Goal: Book appointment/travel/reservation

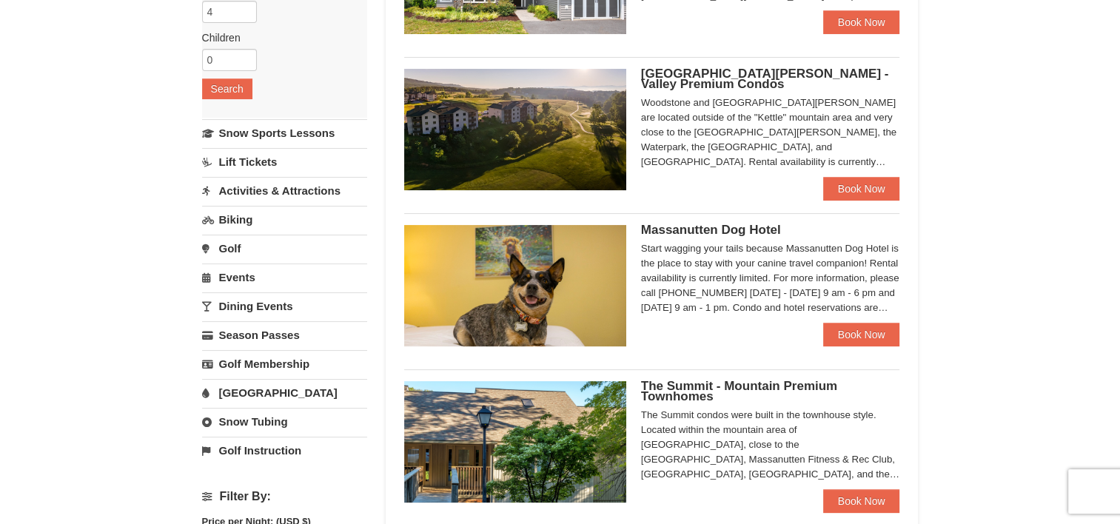
scroll to position [248, 0]
click at [797, 70] on span "[GEOGRAPHIC_DATA][PERSON_NAME] - Valley Premium Condos" at bounding box center [765, 78] width 248 height 24
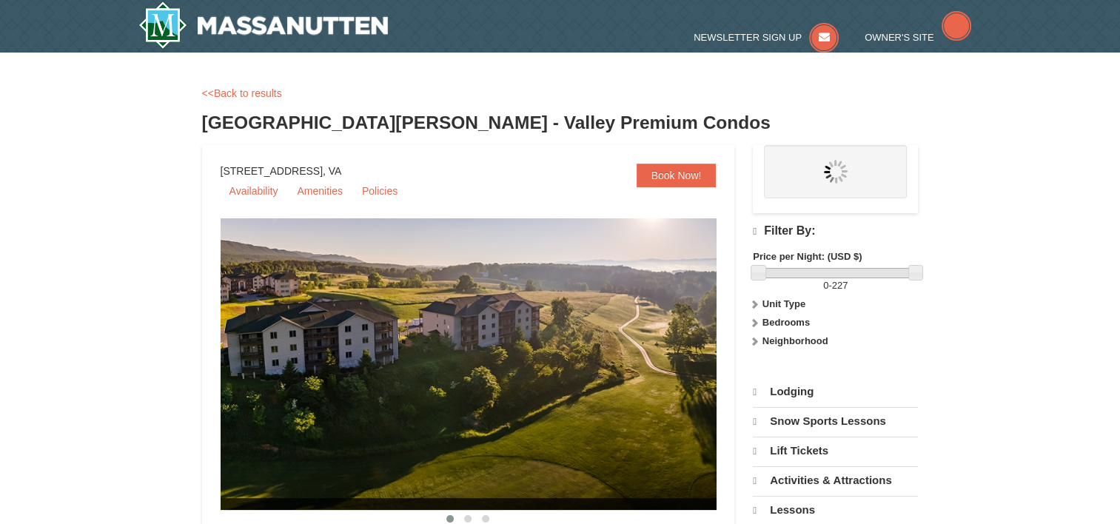
select select "10"
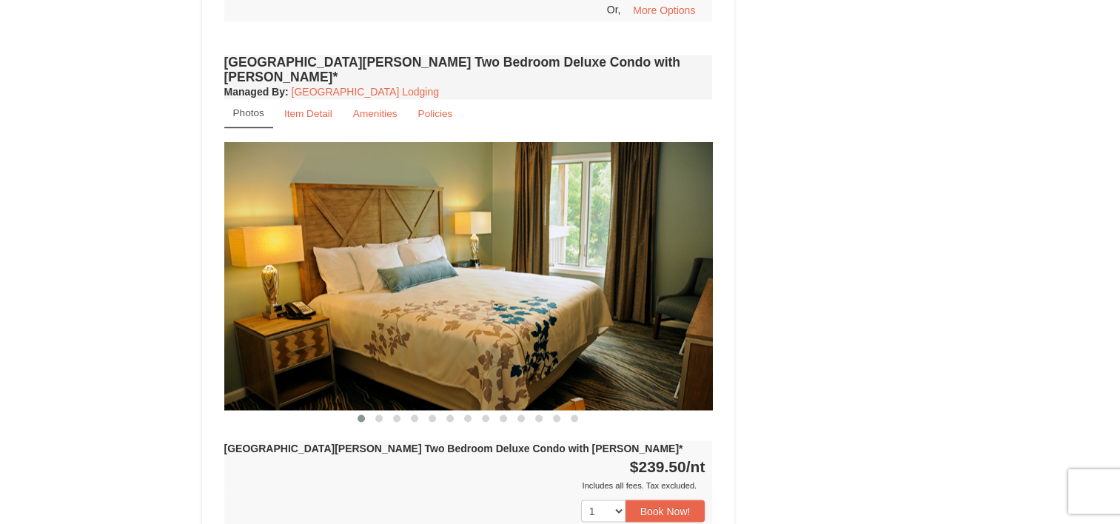
scroll to position [2345, 0]
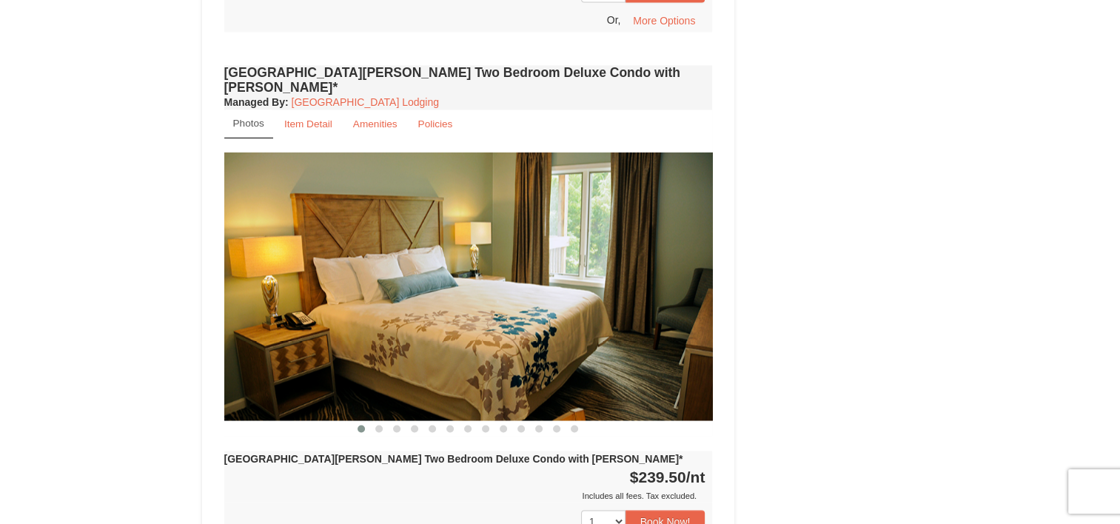
click at [640, 243] on img at bounding box center [468, 286] width 489 height 267
click at [669, 212] on img at bounding box center [468, 286] width 489 height 267
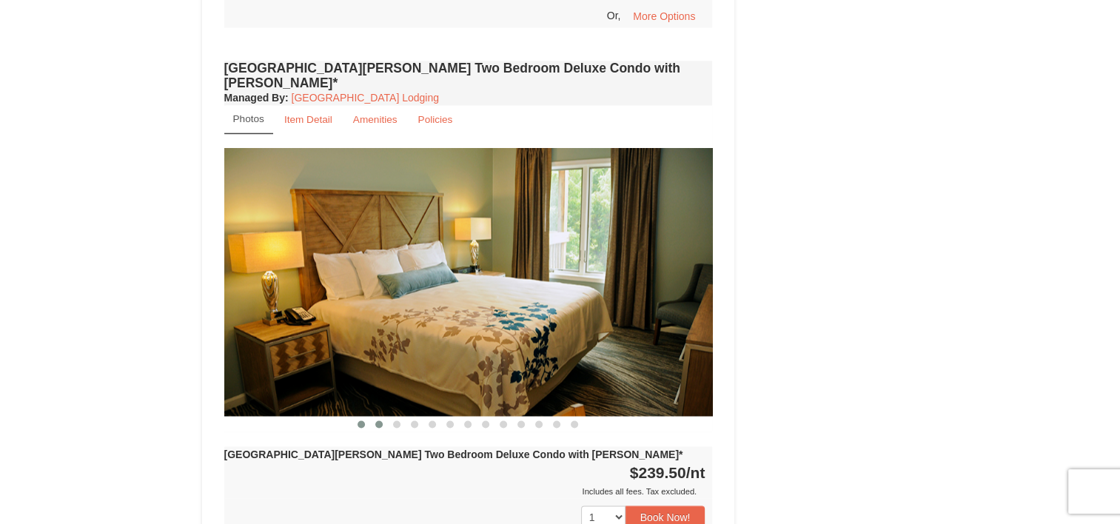
click at [378, 421] on span at bounding box center [378, 424] width 7 height 7
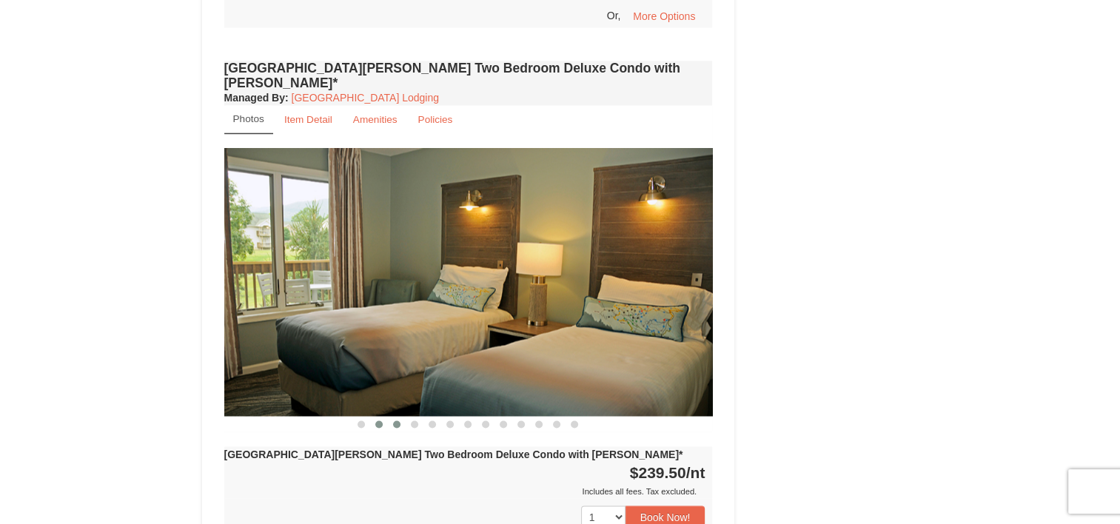
click at [398, 421] on span at bounding box center [396, 424] width 7 height 7
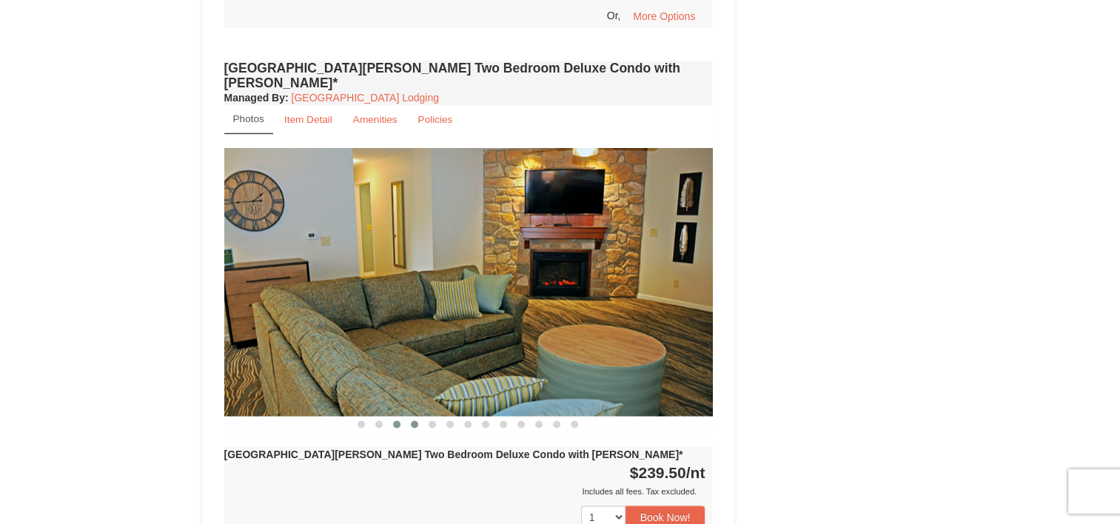
click at [414, 421] on span at bounding box center [414, 424] width 7 height 7
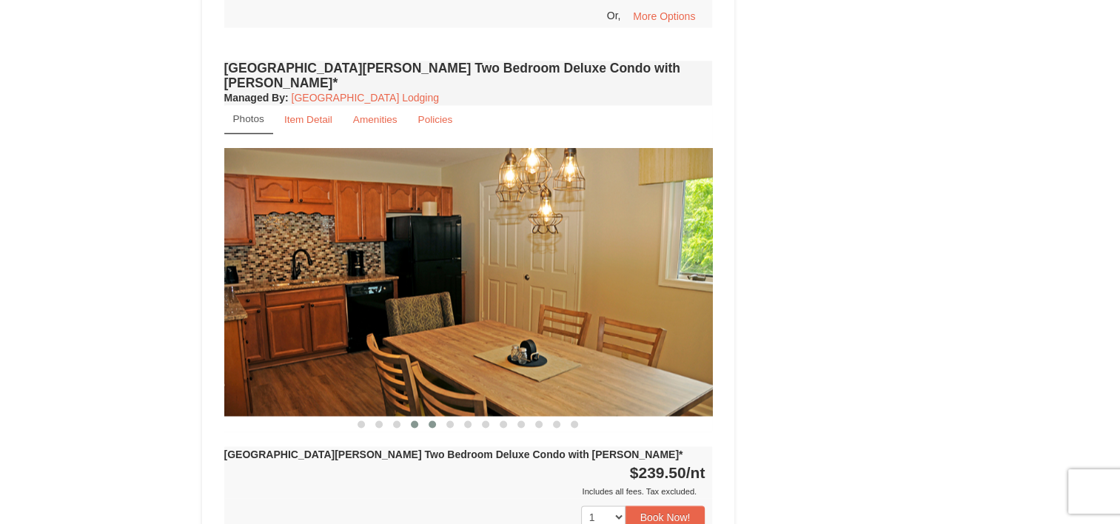
click at [432, 421] on span at bounding box center [432, 424] width 7 height 7
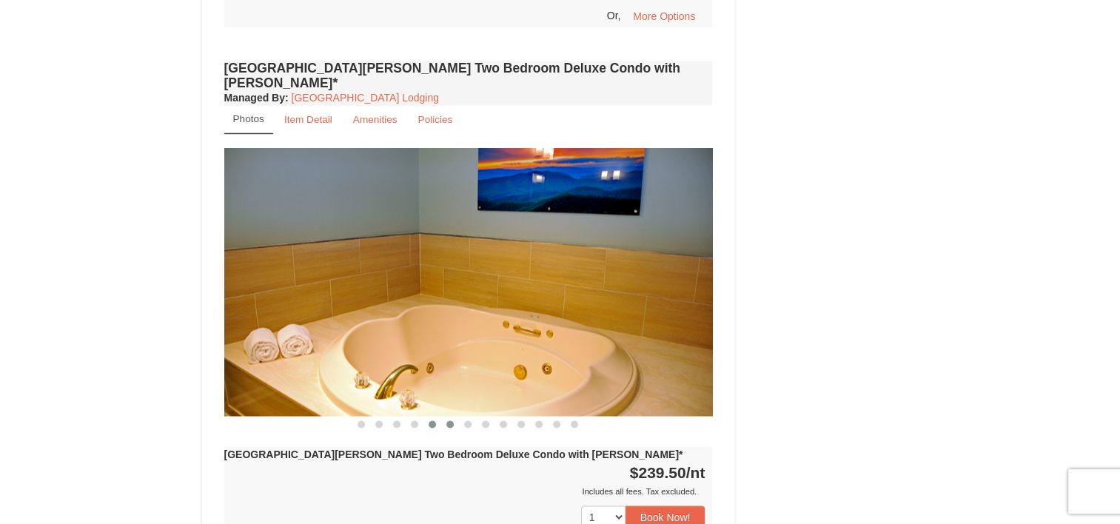
click at [456, 417] on button at bounding box center [450, 424] width 18 height 15
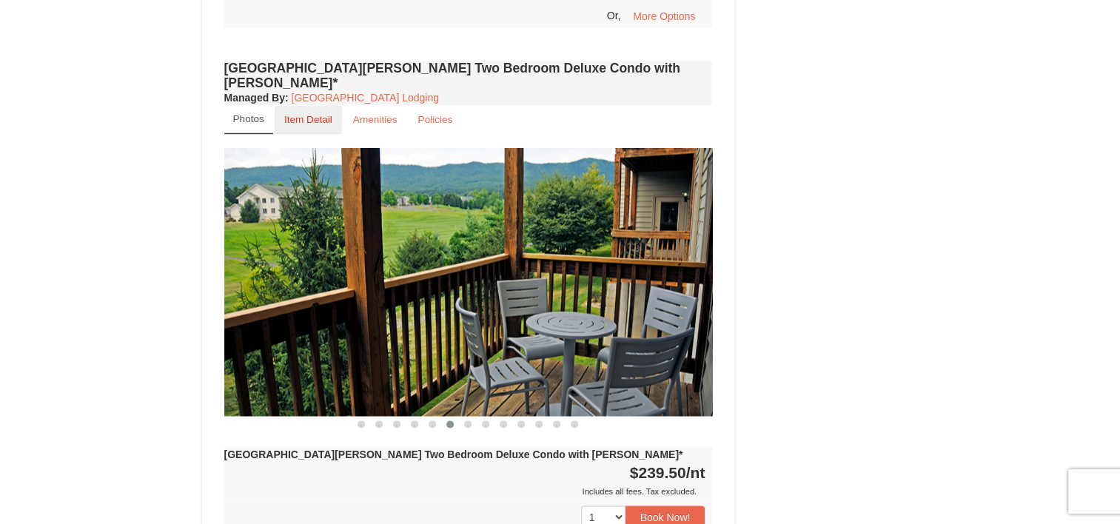
click at [309, 114] on small "Item Detail" at bounding box center [308, 119] width 48 height 11
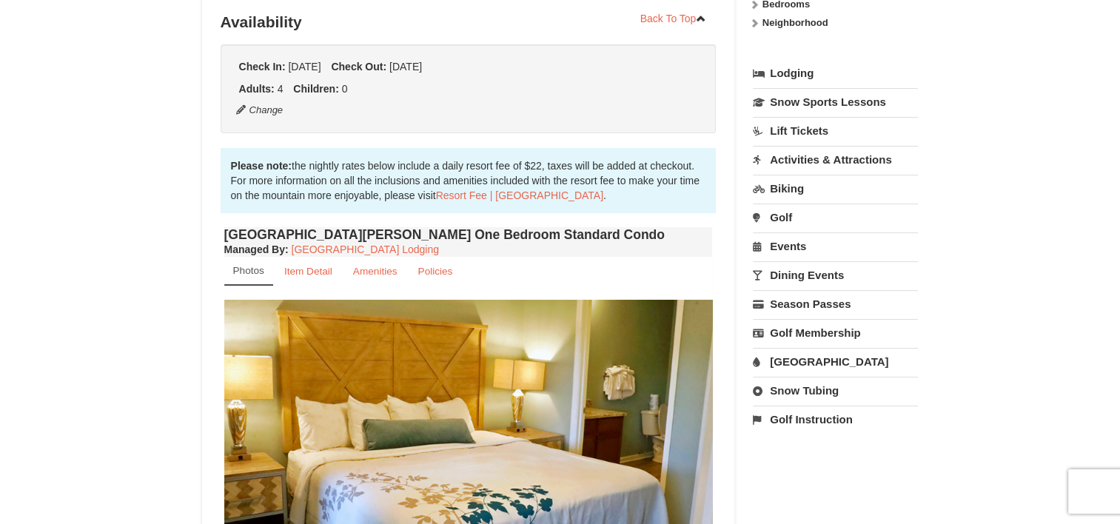
scroll to position [0, 0]
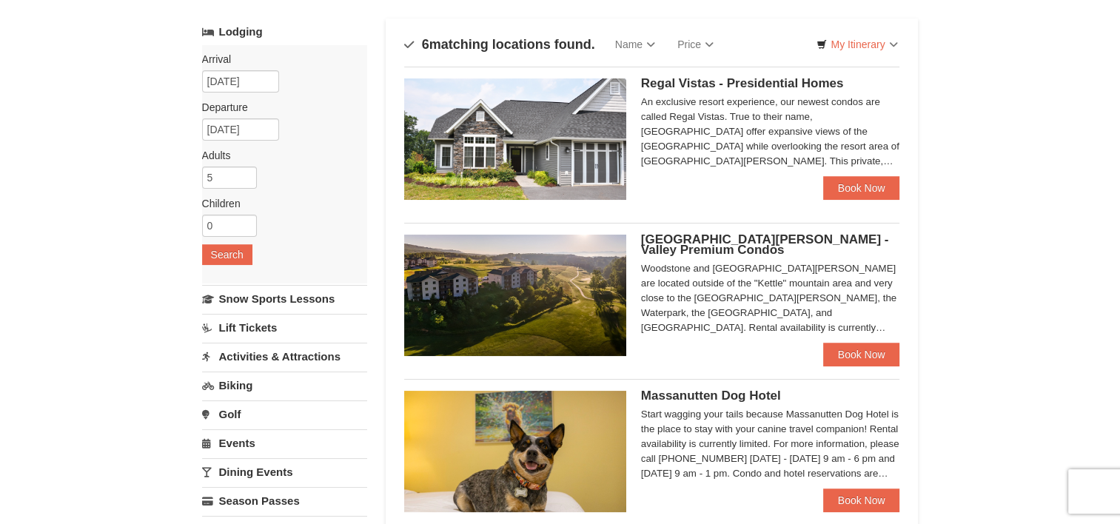
scroll to position [80, 0]
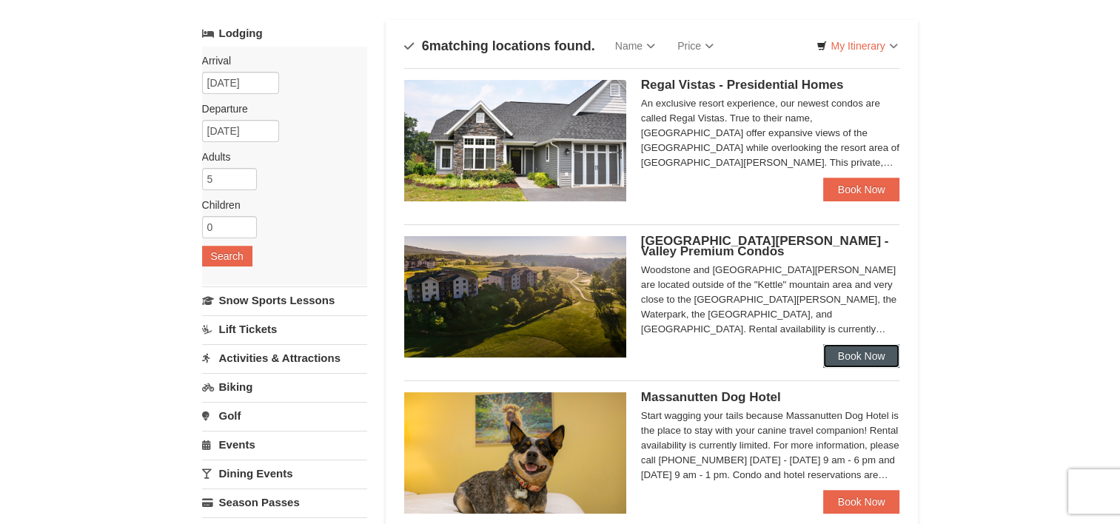
click at [855, 354] on link "Book Now" at bounding box center [861, 356] width 77 height 24
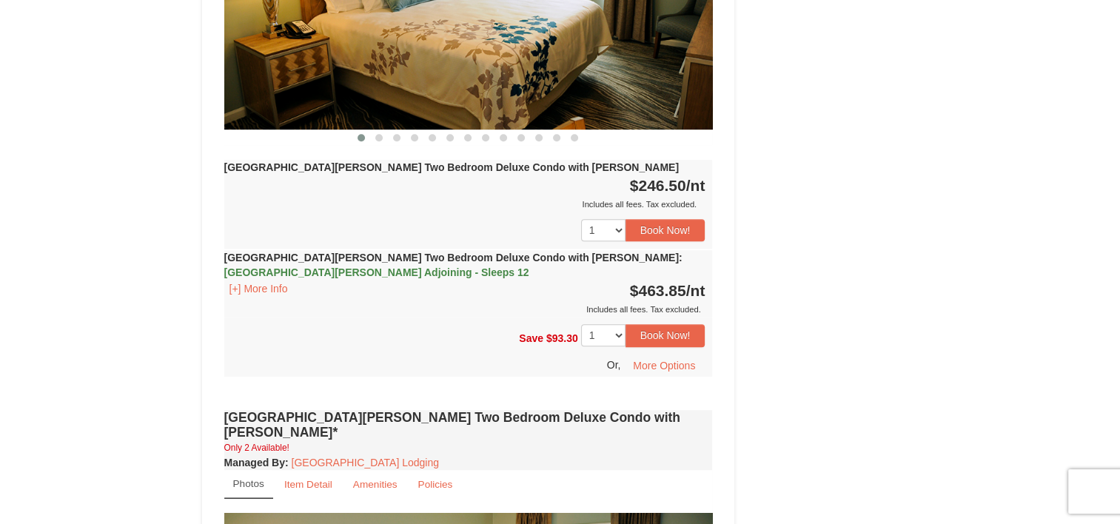
scroll to position [776, 0]
click at [252, 280] on button "[+] More Info" at bounding box center [258, 288] width 69 height 16
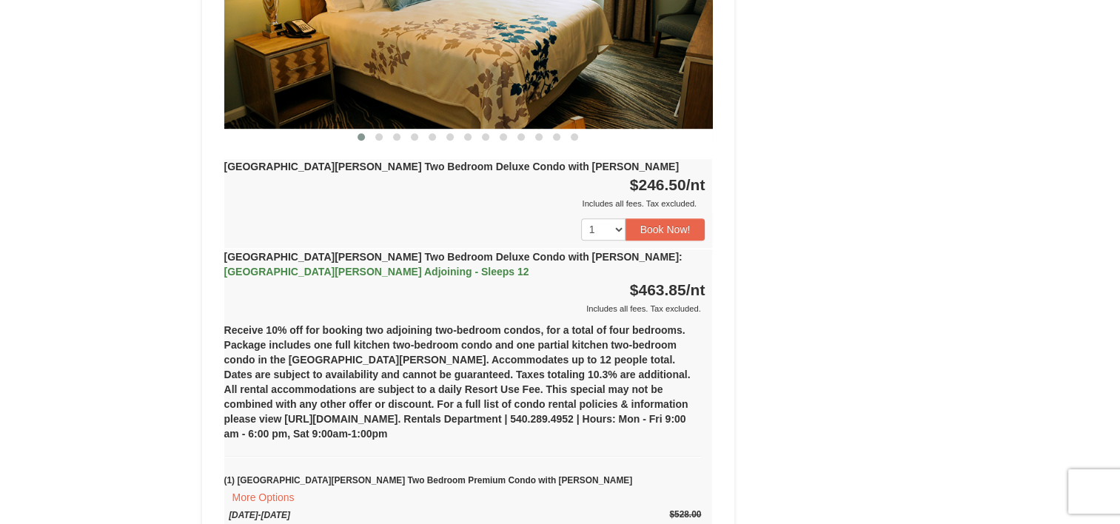
click at [298, 250] on div "Woodstone Meadows Two Bedroom Deluxe Condo with Jacuzzi : Woodstone Meadows Adj…" at bounding box center [468, 283] width 489 height 67
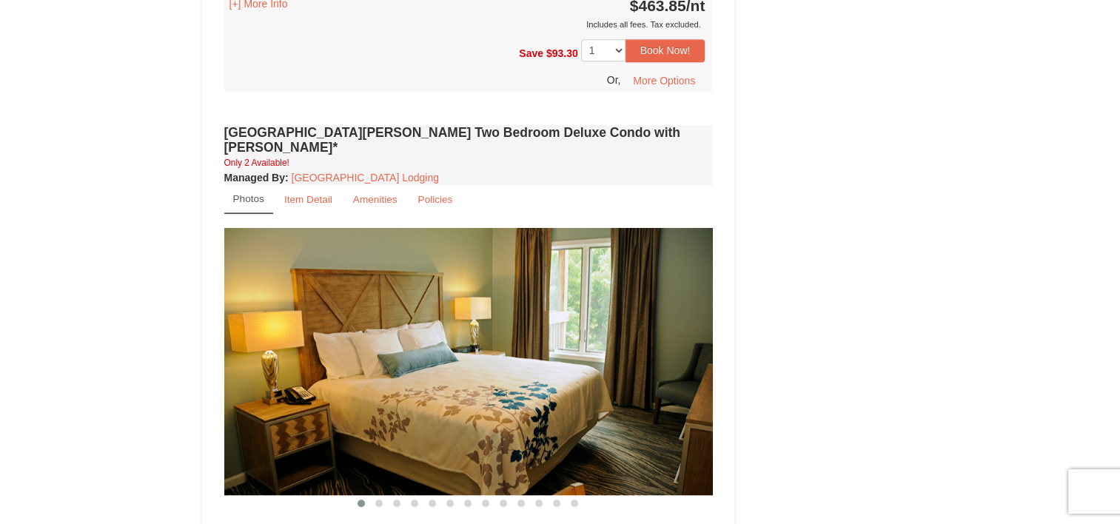
scroll to position [1057, 0]
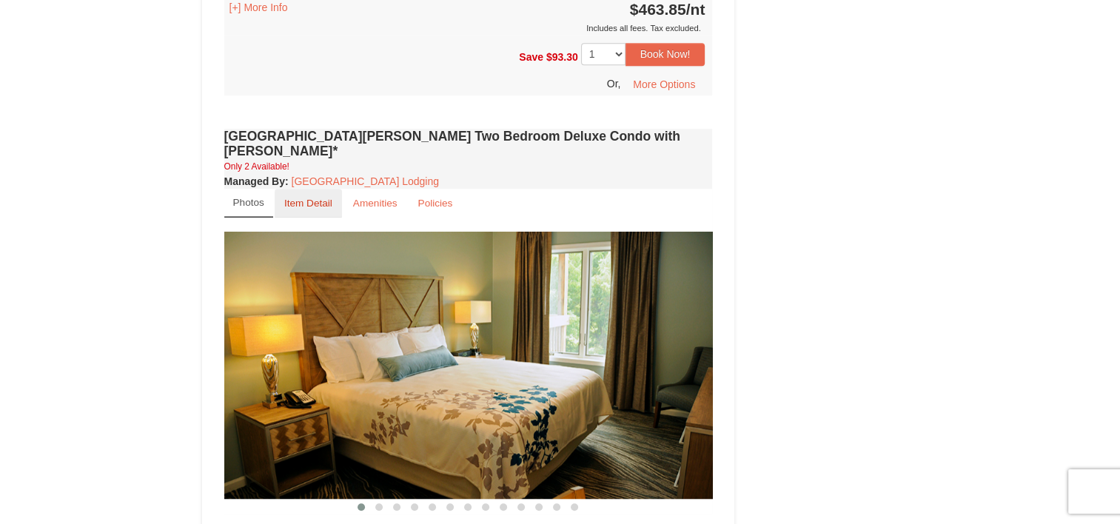
click at [318, 198] on small "Item Detail" at bounding box center [308, 203] width 48 height 11
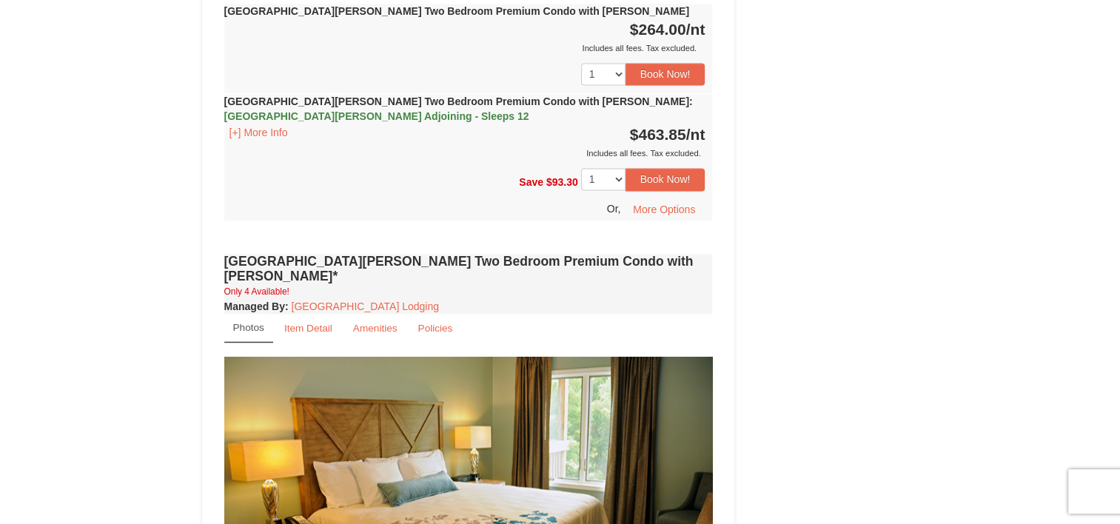
scroll to position [2056, 0]
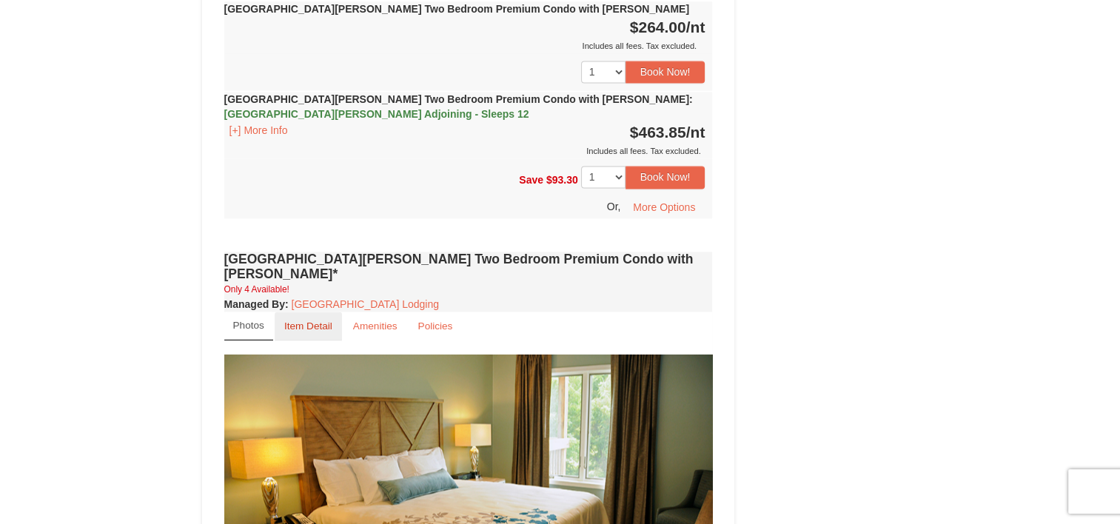
click at [320, 321] on small "Item Detail" at bounding box center [308, 326] width 48 height 11
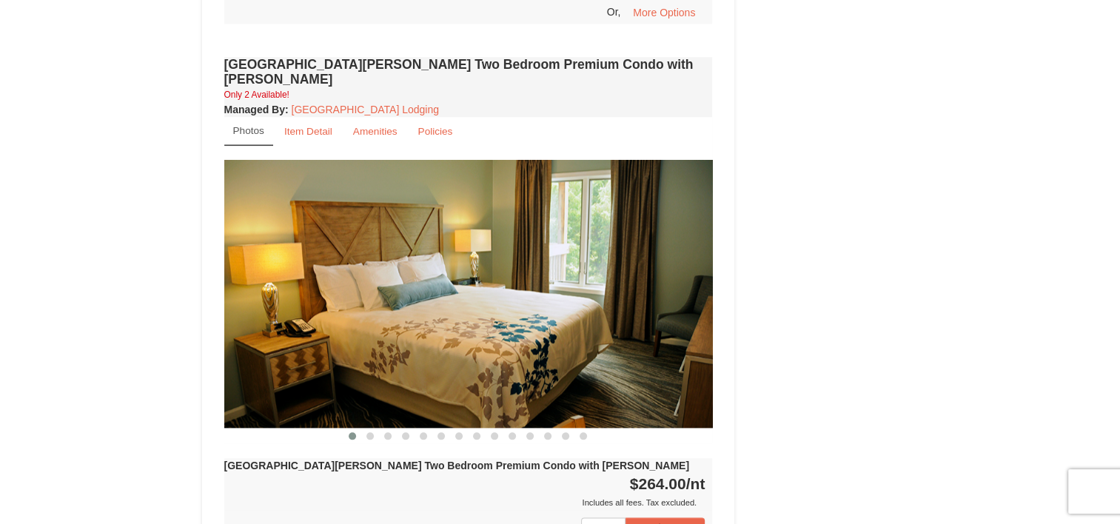
scroll to position [1598, 0]
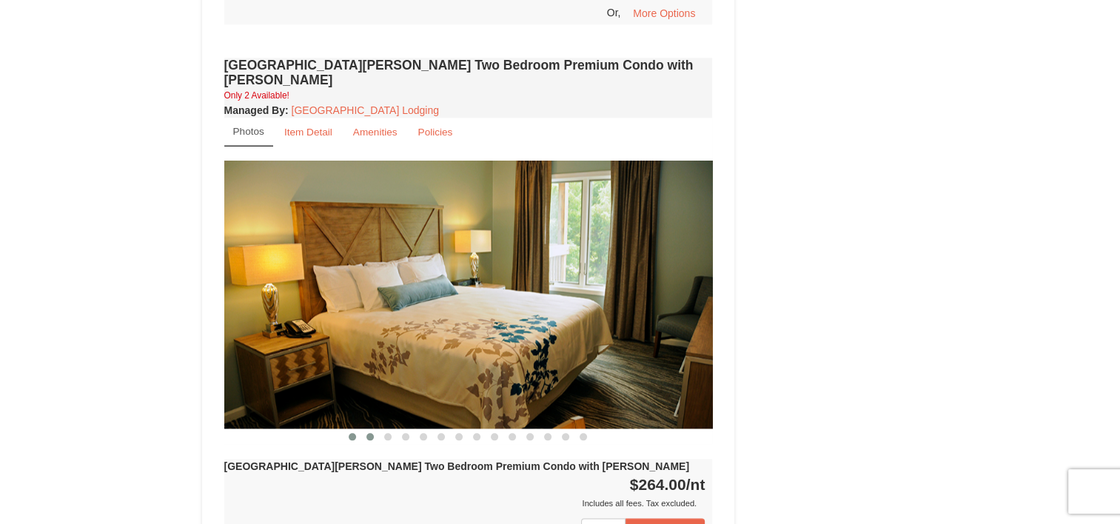
click at [370, 433] on span at bounding box center [369, 436] width 7 height 7
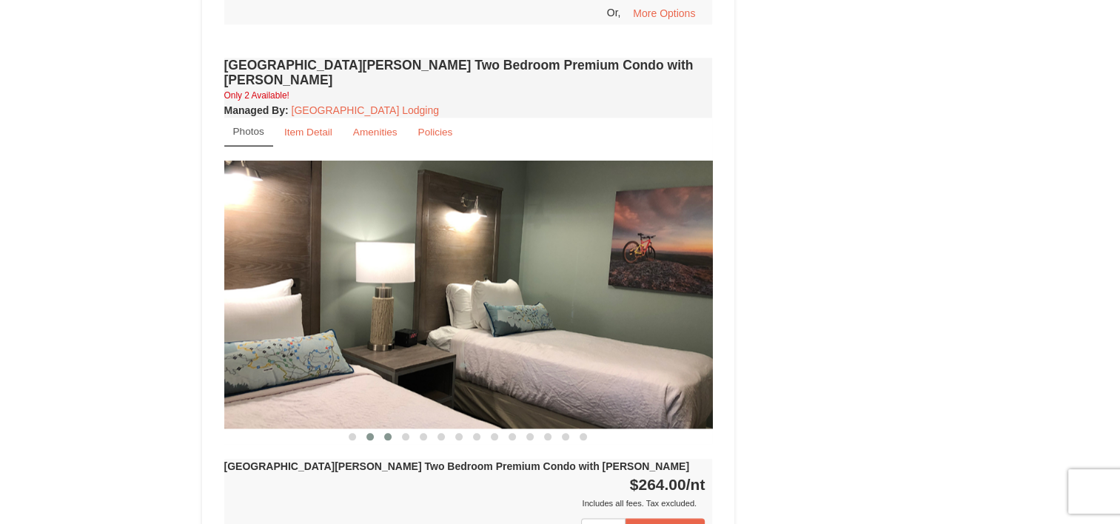
click at [390, 433] on span at bounding box center [387, 436] width 7 height 7
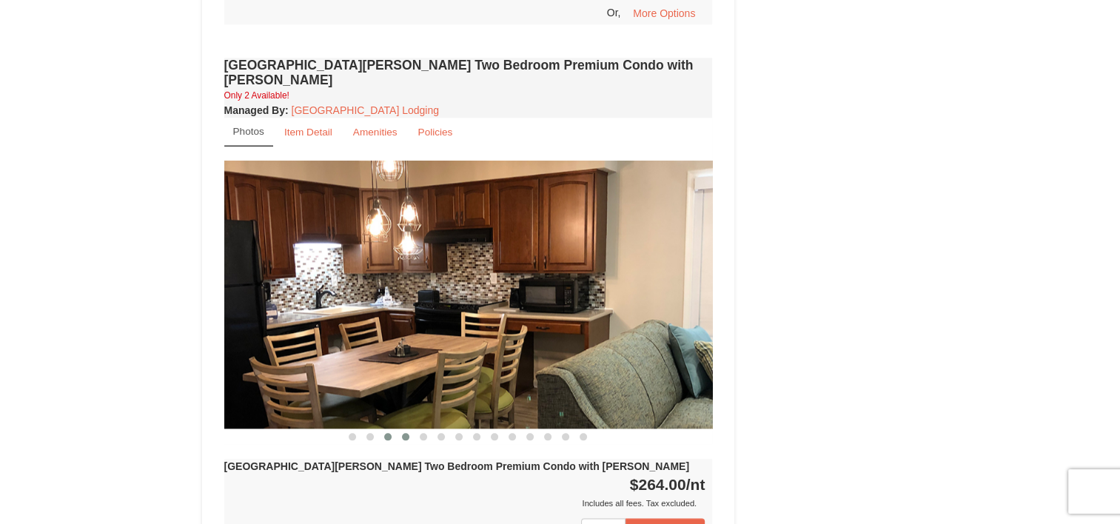
click at [403, 433] on span at bounding box center [405, 436] width 7 height 7
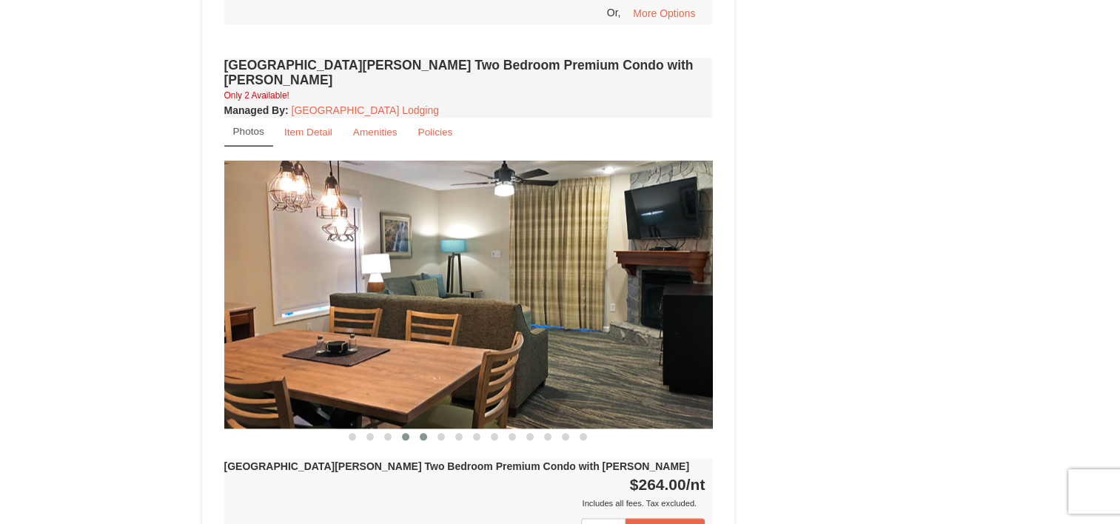
click at [422, 433] on span at bounding box center [423, 436] width 7 height 7
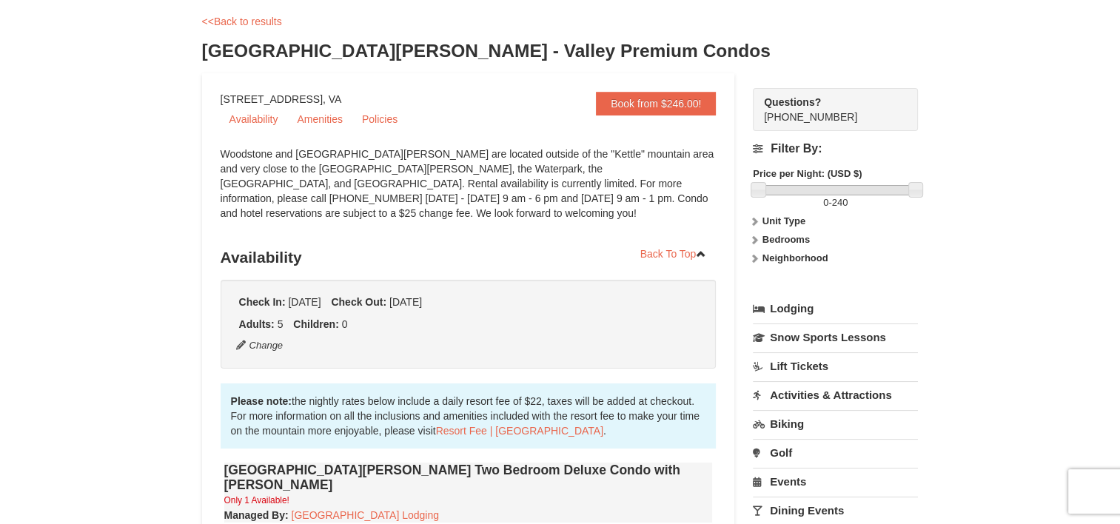
scroll to position [0, 0]
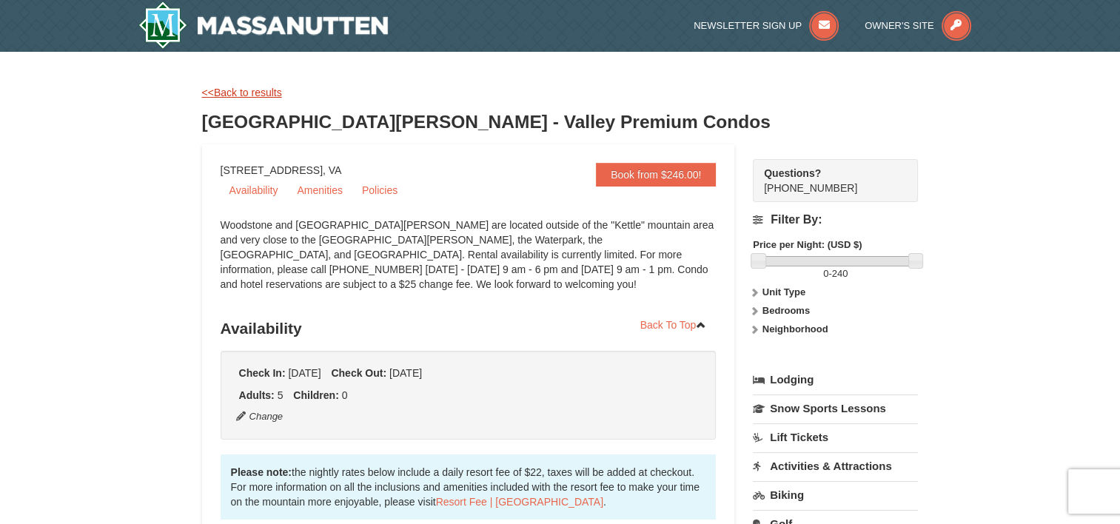
click at [263, 87] on link "<<Back to results" at bounding box center [242, 93] width 80 height 12
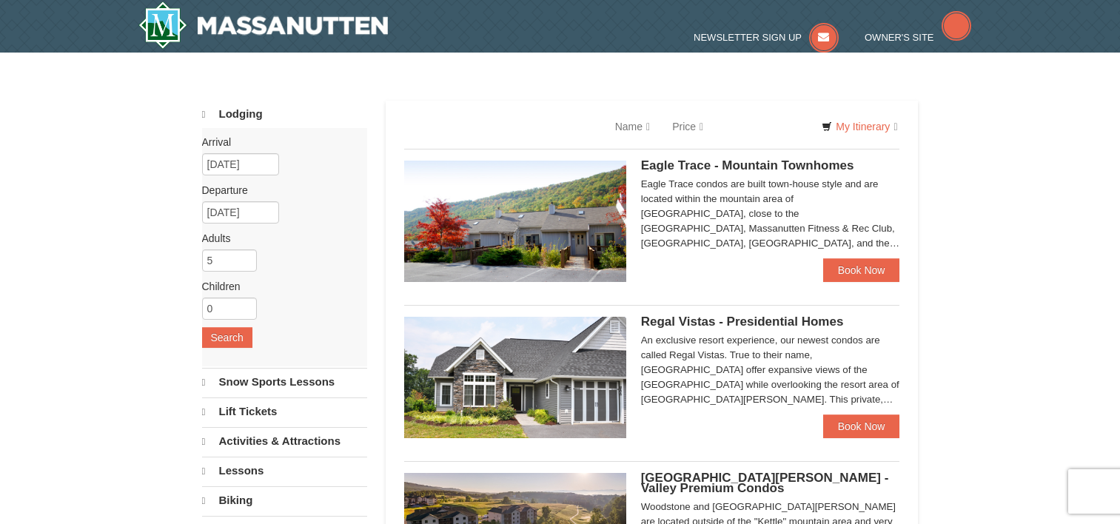
select select "10"
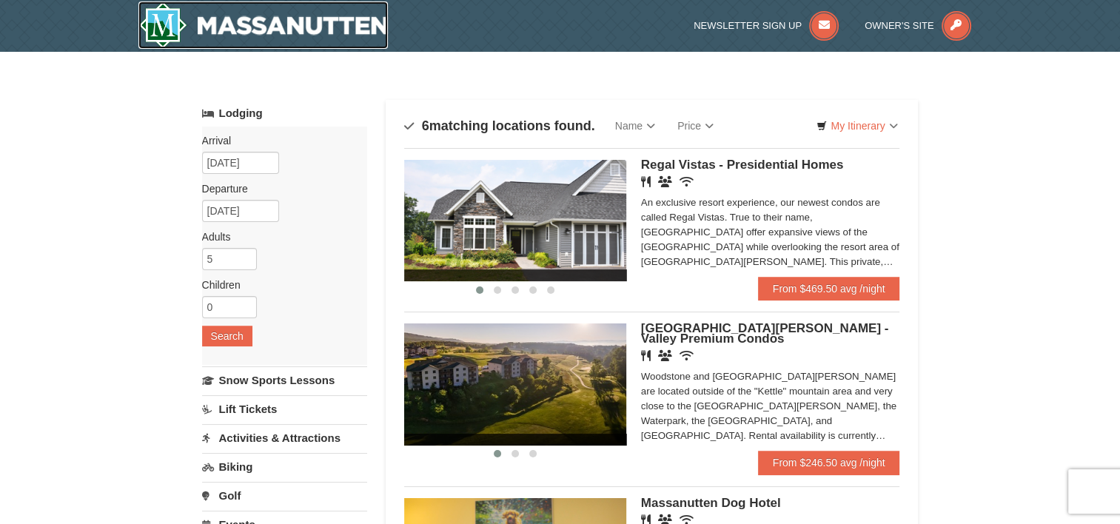
click at [308, 21] on img at bounding box center [263, 24] width 250 height 47
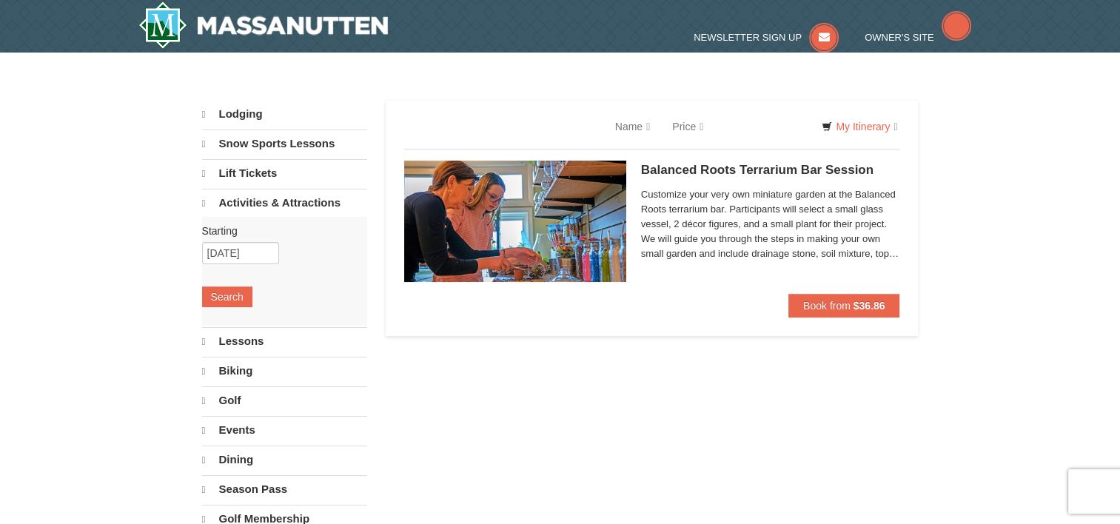
select select "10"
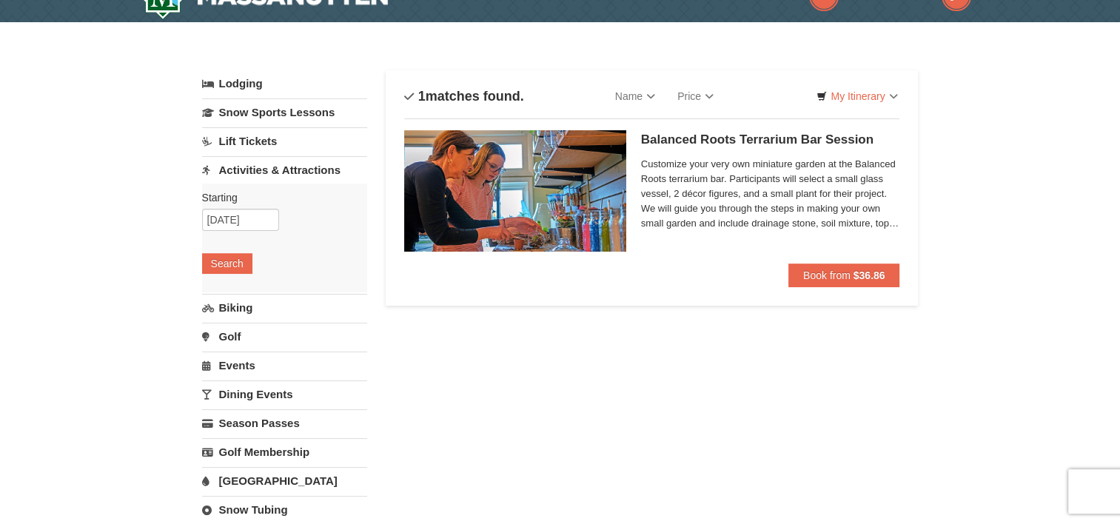
scroll to position [30, 0]
click at [261, 221] on input "10/10/2025" at bounding box center [240, 220] width 77 height 22
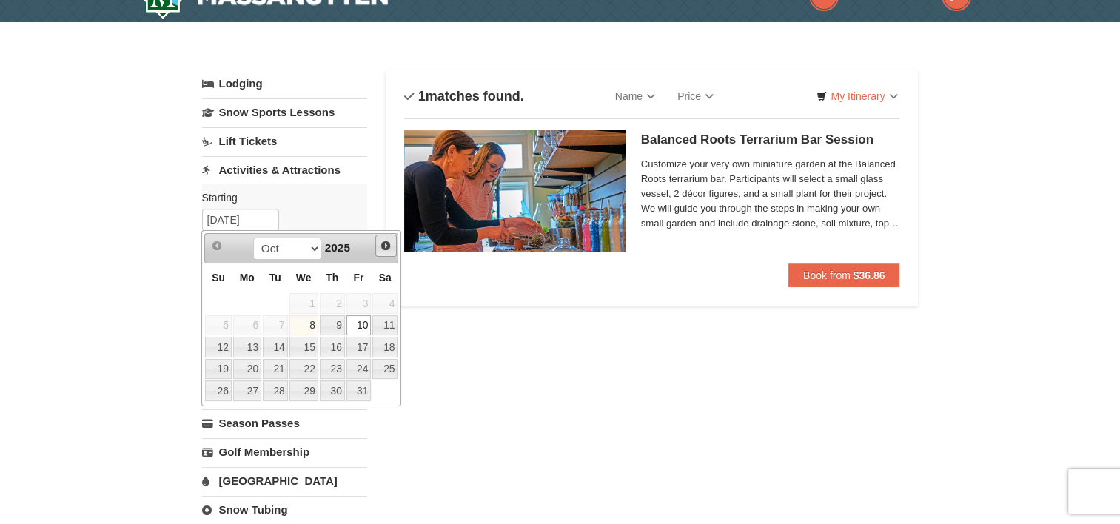
click at [386, 249] on span "Next" at bounding box center [386, 246] width 12 height 12
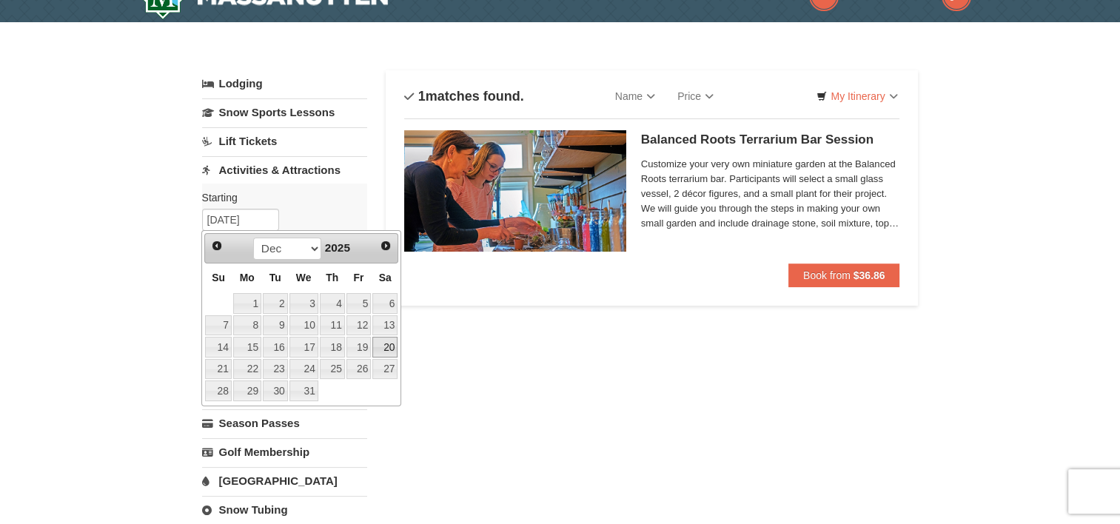
click at [385, 341] on link "20" at bounding box center [384, 347] width 25 height 21
type input "[DATE]"
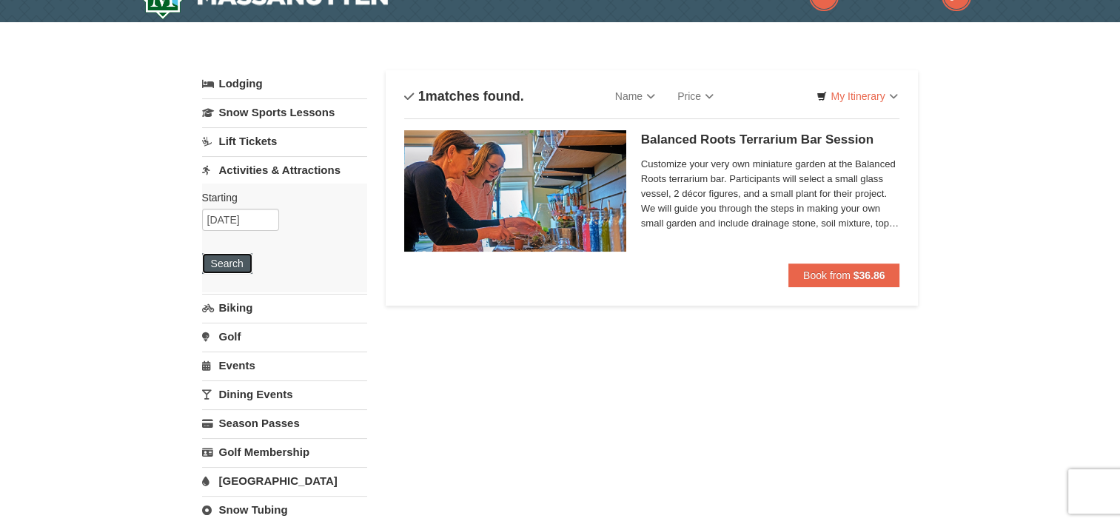
click at [234, 256] on button "Search" at bounding box center [227, 263] width 50 height 21
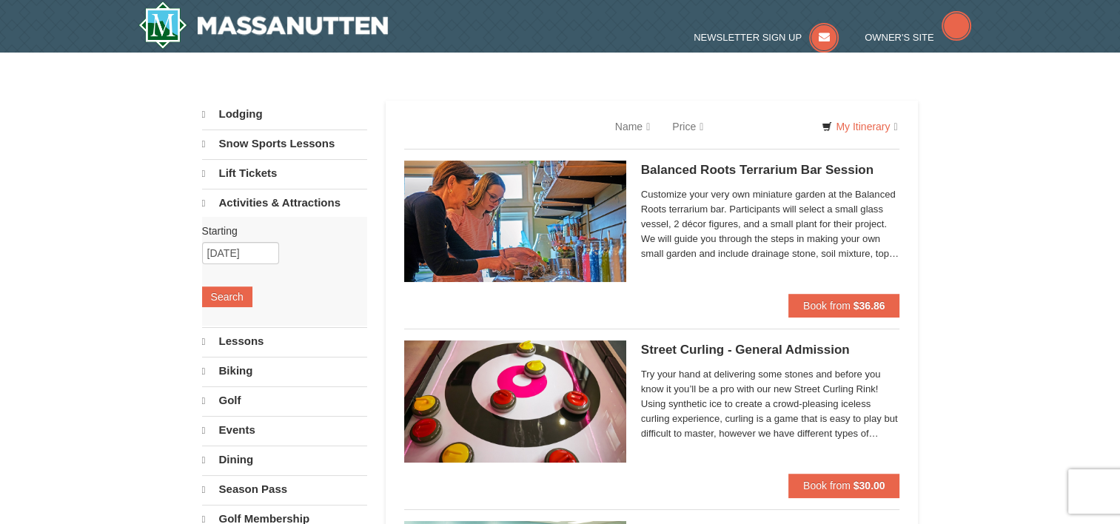
select select "10"
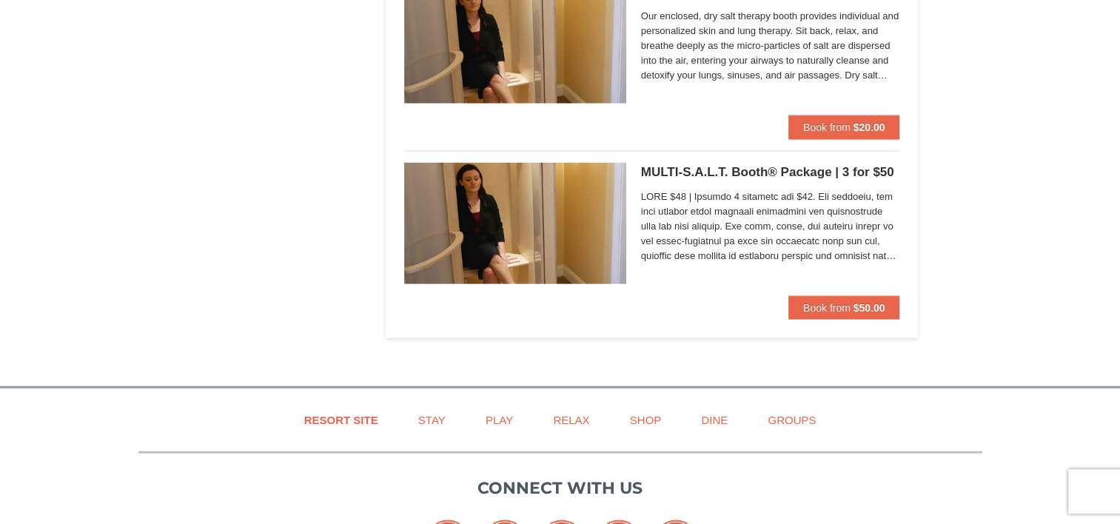
scroll to position [2882, 0]
